Goal: Task Accomplishment & Management: Use online tool/utility

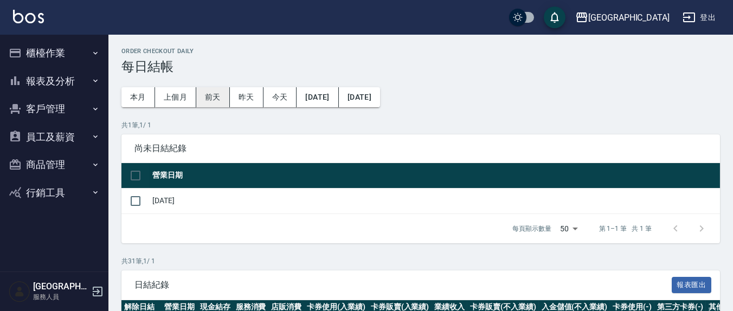
click at [206, 98] on button "前天" at bounding box center [213, 97] width 34 height 20
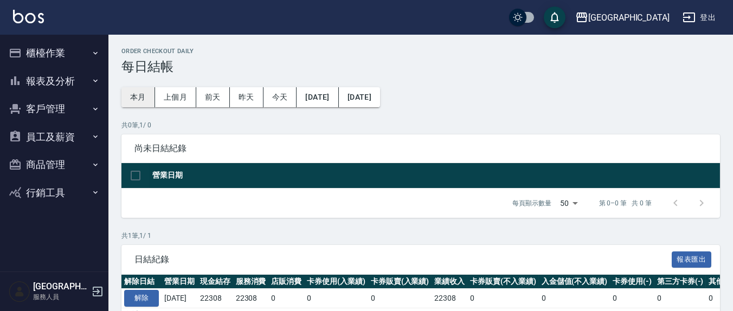
click at [132, 94] on button "本月" at bounding box center [138, 97] width 34 height 20
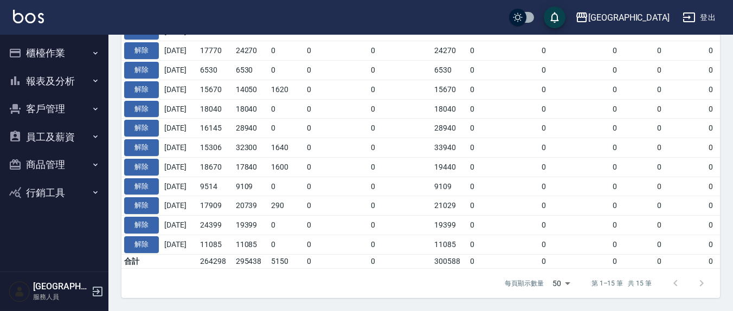
scroll to position [246, 0]
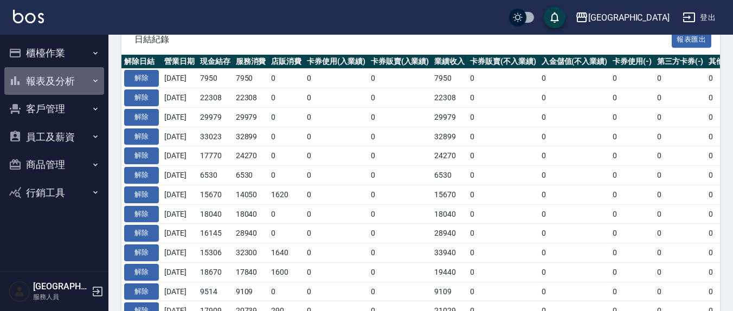
click at [61, 80] on button "報表及分析" at bounding box center [54, 81] width 100 height 28
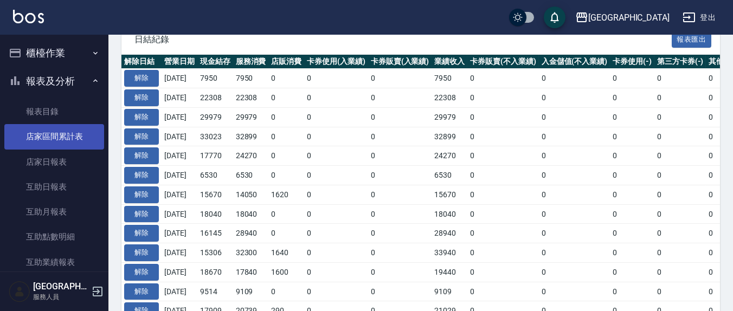
click at [71, 132] on link "店家區間累計表" at bounding box center [54, 136] width 100 height 25
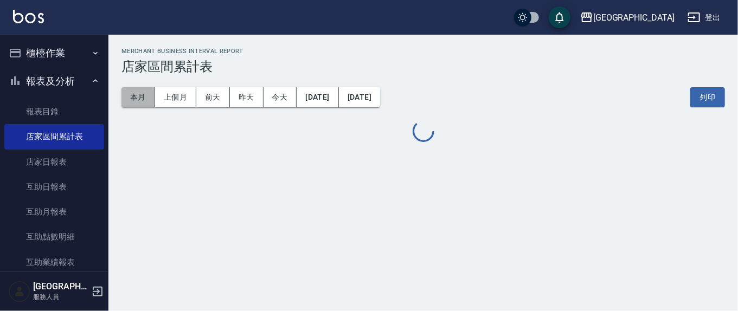
click at [147, 97] on button "本月" at bounding box center [138, 97] width 34 height 20
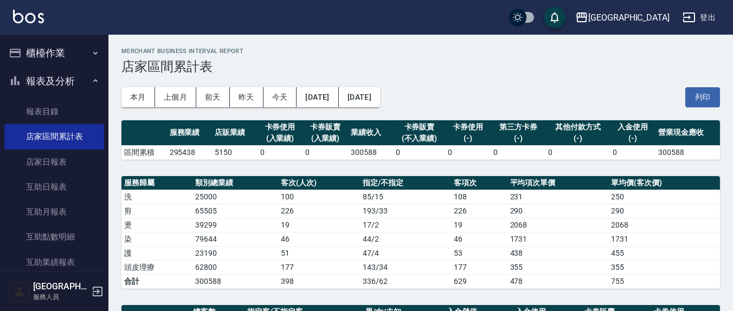
click at [43, 52] on button "櫃檯作業" at bounding box center [54, 53] width 100 height 28
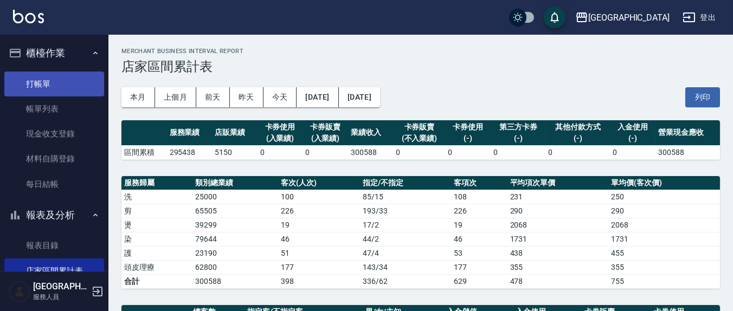
click at [47, 83] on link "打帳單" at bounding box center [54, 84] width 100 height 25
